Goal: Find specific page/section: Find specific page/section

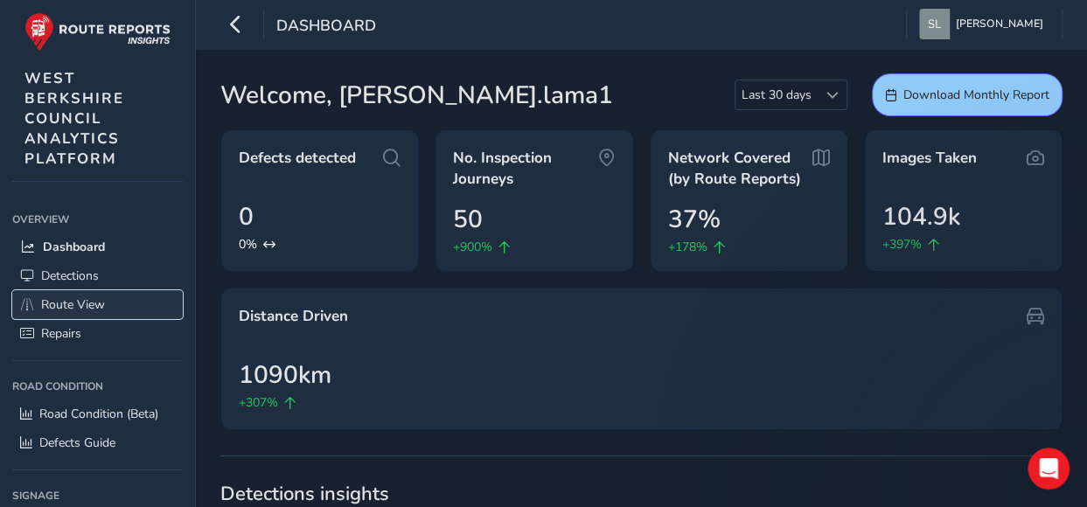
click at [80, 299] on span "Route View" at bounding box center [73, 305] width 64 height 17
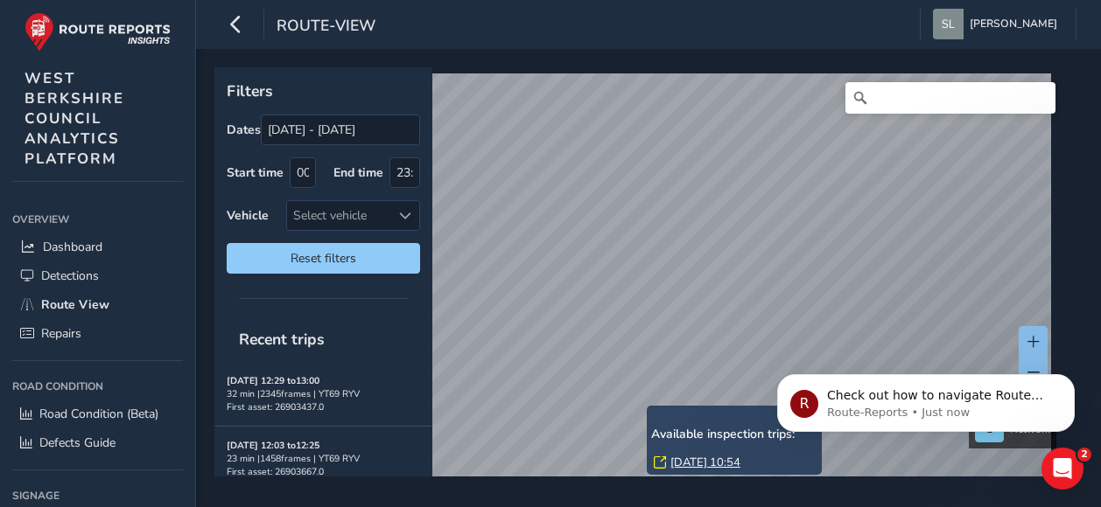
click at [1025, 333] on div "R Check out how to navigate Route View here! Route-Reports • Just now" at bounding box center [926, 322] width 322 height 219
click at [1025, 342] on div "R Check out how to navigate Route View here! Route-Reports • Just now" at bounding box center [926, 322] width 322 height 219
click at [1068, 374] on button "Dismiss notification" at bounding box center [1069, 379] width 23 height 23
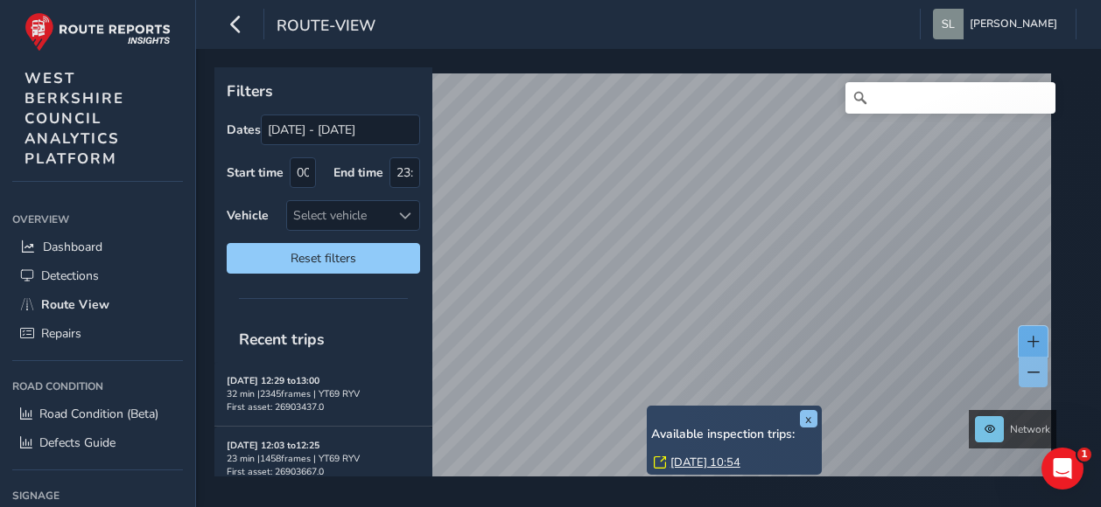
click at [1028, 335] on button at bounding box center [1032, 341] width 29 height 31
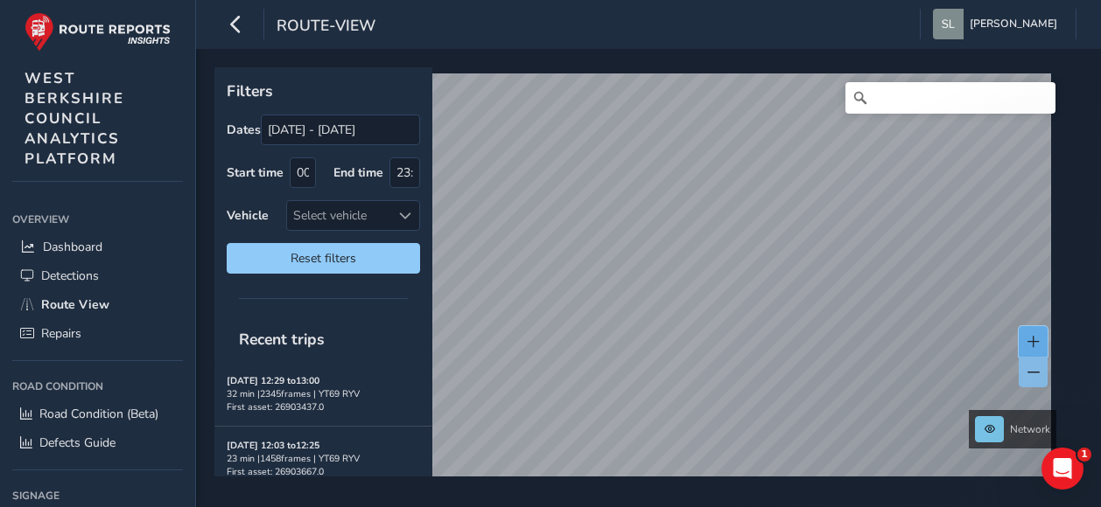
click at [1034, 340] on span at bounding box center [1033, 342] width 12 height 12
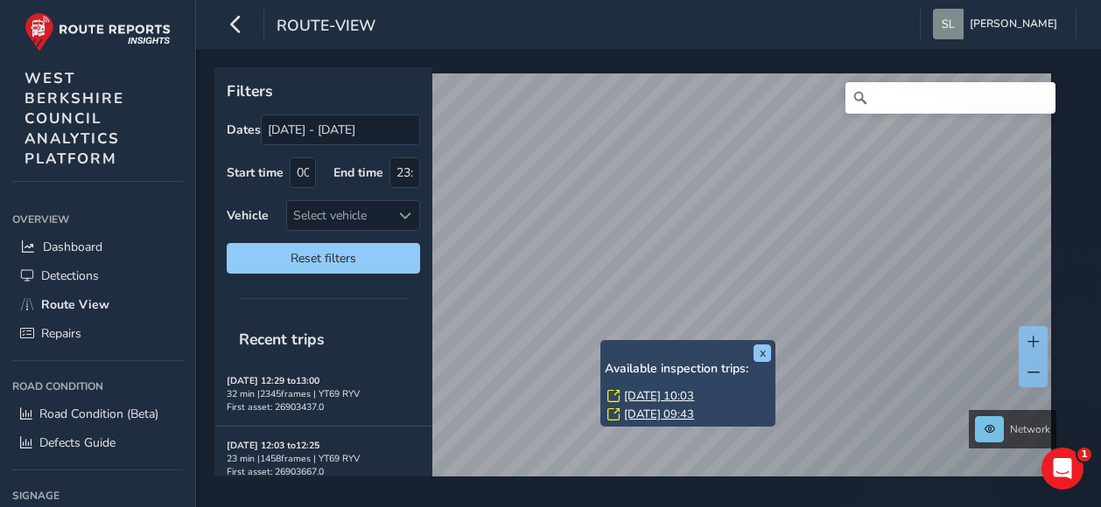
click at [661, 399] on link "[DATE] 10:03" at bounding box center [659, 396] width 70 height 16
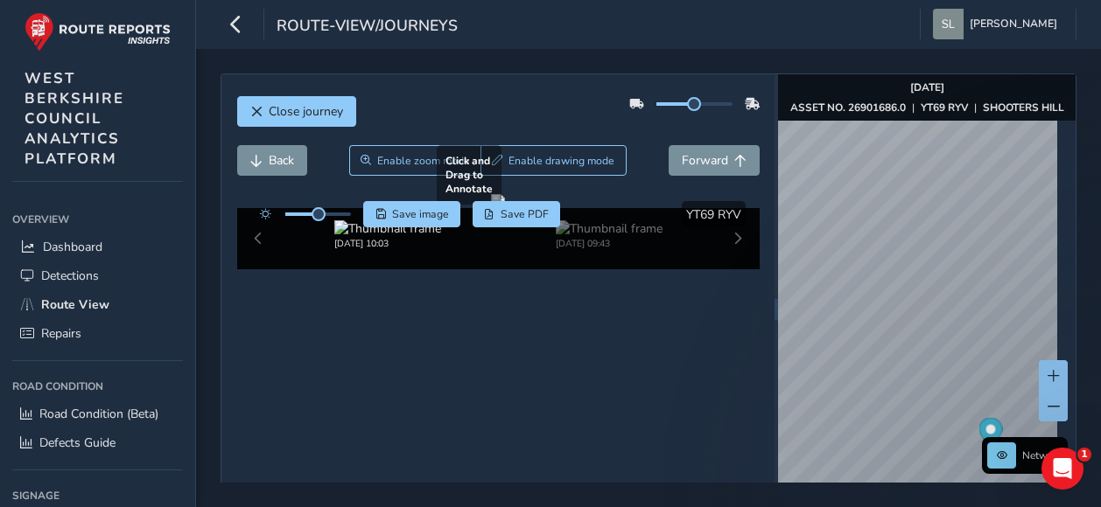
click at [505, 208] on div at bounding box center [498, 201] width 14 height 14
click at [738, 161] on button "Forward" at bounding box center [713, 160] width 91 height 31
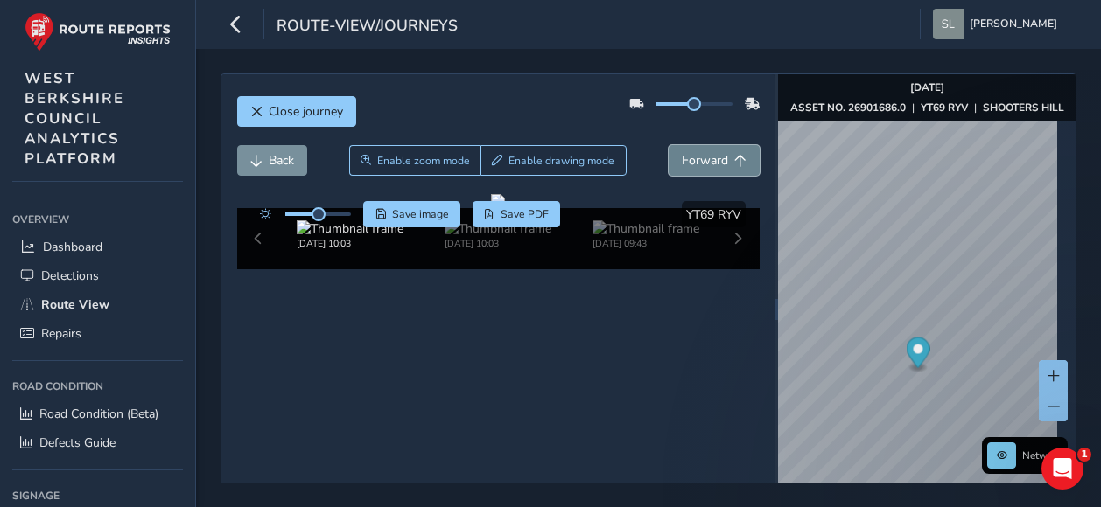
click at [734, 161] on span "Forward" at bounding box center [740, 161] width 12 height 12
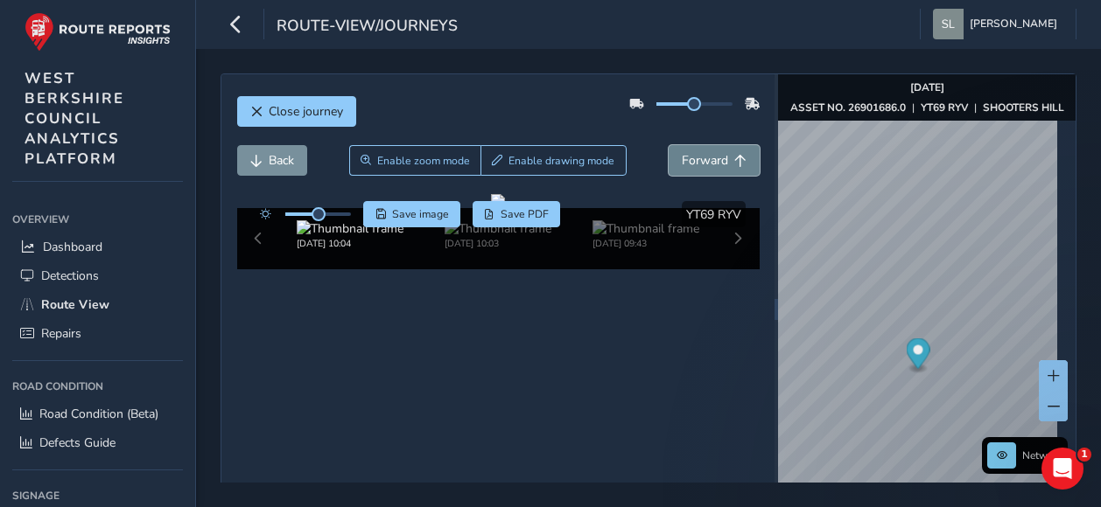
click at [734, 161] on span "Forward" at bounding box center [740, 161] width 12 height 12
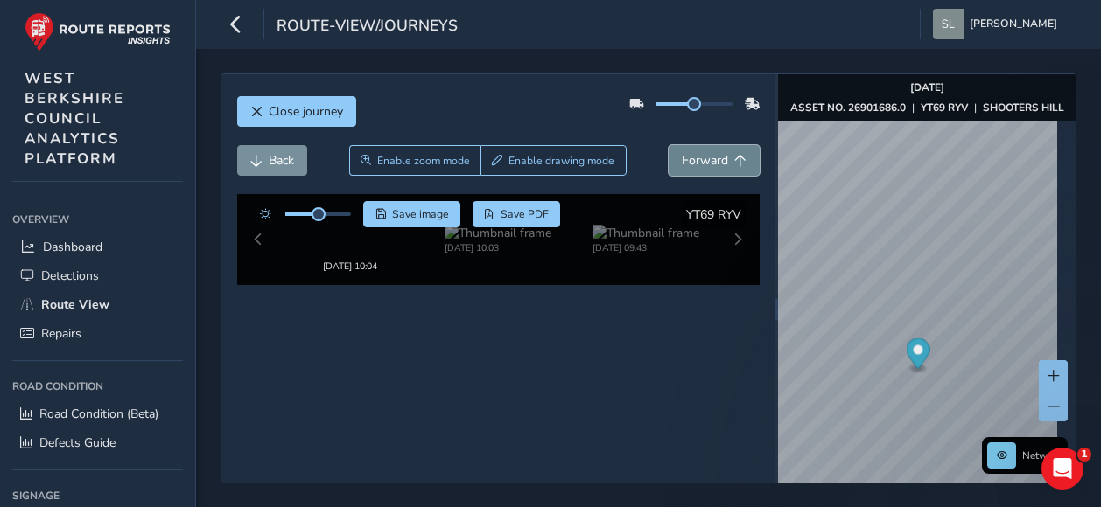
click at [734, 161] on span "Forward" at bounding box center [740, 161] width 12 height 12
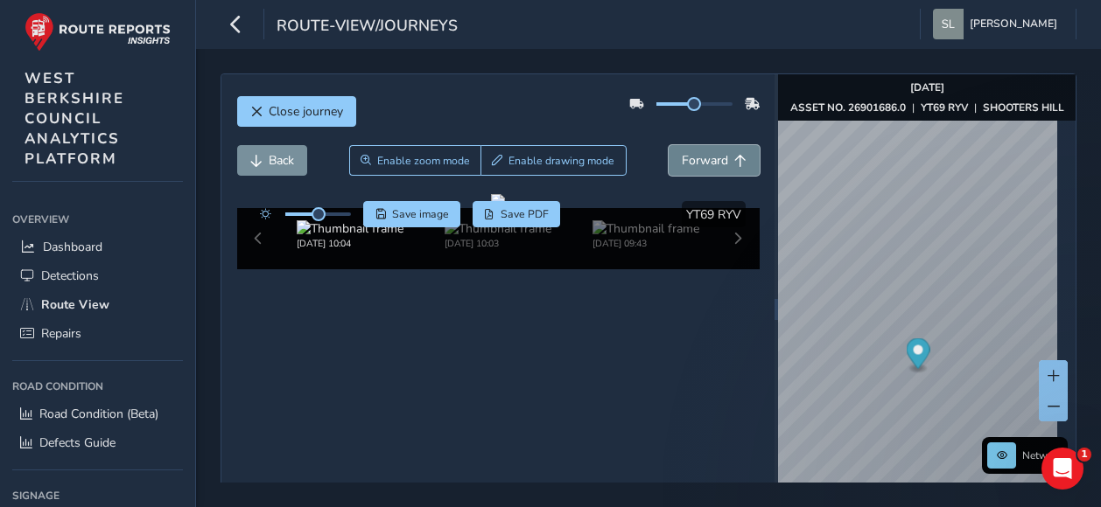
click at [734, 161] on span "Forward" at bounding box center [740, 161] width 12 height 12
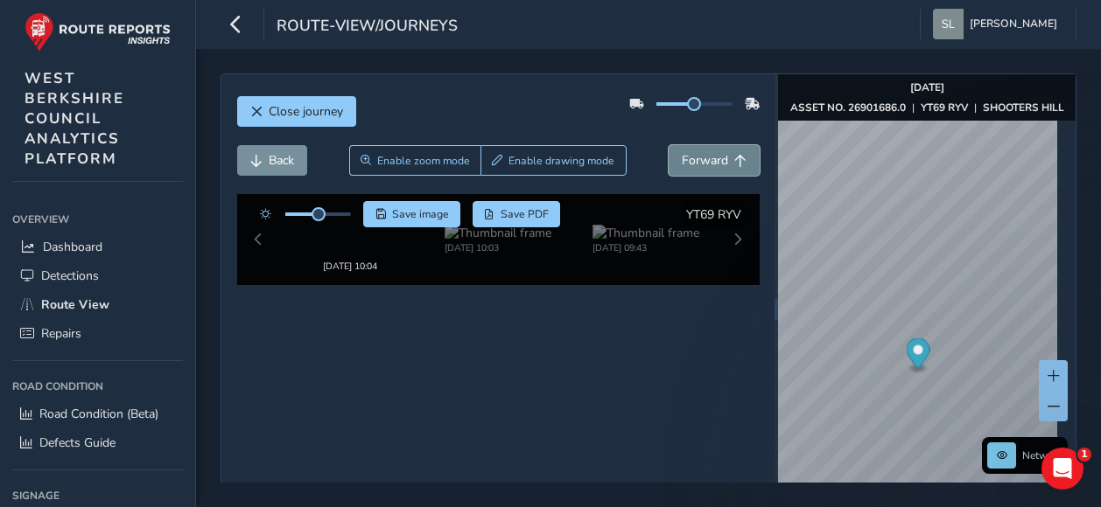
click at [734, 161] on span "Forward" at bounding box center [740, 161] width 12 height 12
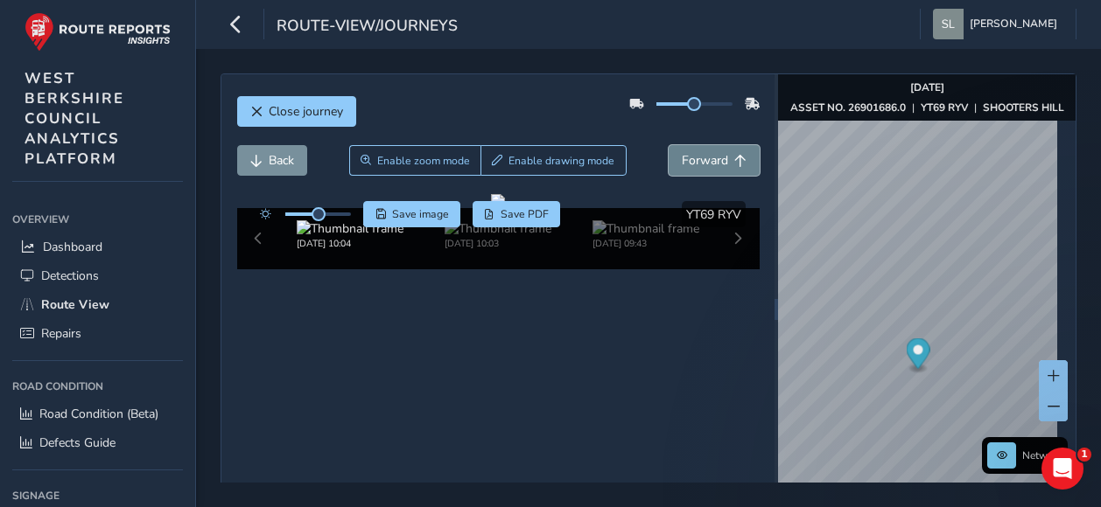
click at [734, 161] on span "Forward" at bounding box center [740, 161] width 12 height 12
click at [734, 160] on span "Forward" at bounding box center [740, 161] width 12 height 12
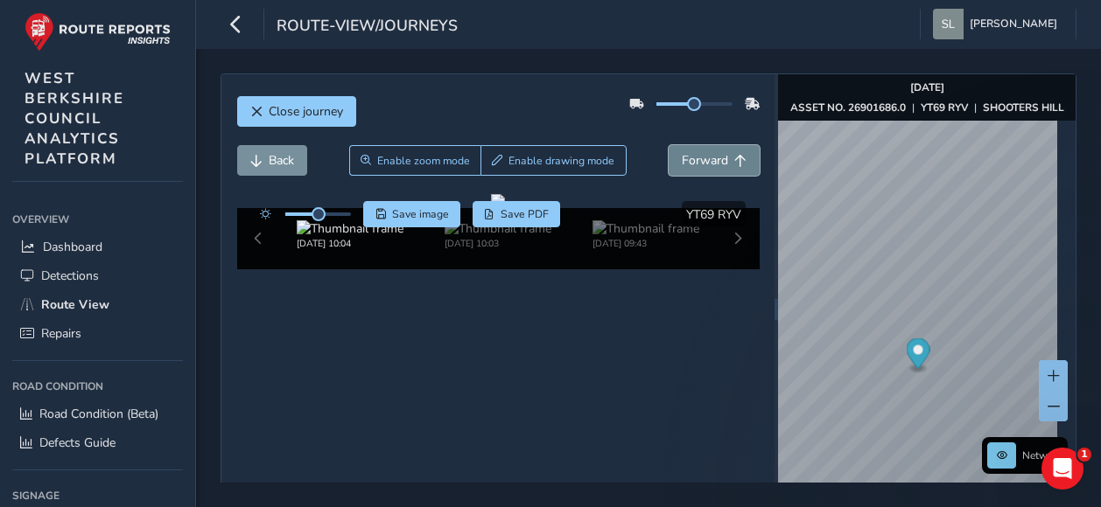
click at [734, 158] on span "Forward" at bounding box center [740, 161] width 12 height 12
